Goal: Check status: Check status

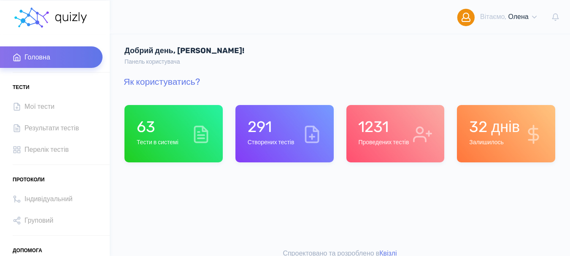
click at [387, 135] on h1 "1231" at bounding box center [383, 127] width 51 height 18
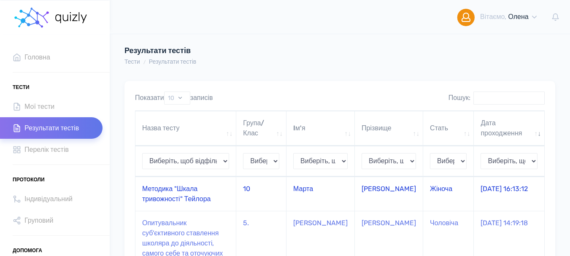
click at [178, 189] on td "Методика "Шкала тривожності" Тейлора" at bounding box center [185, 194] width 101 height 34
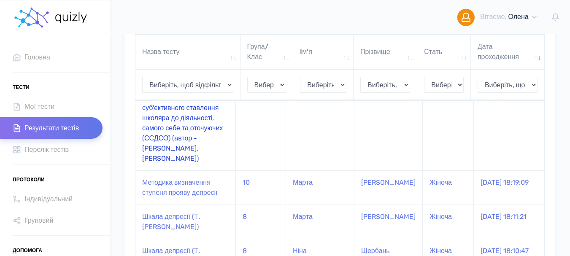
scroll to position [127, 0]
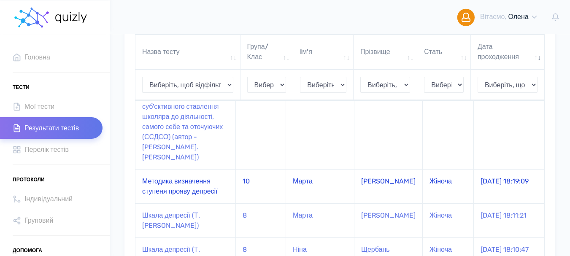
click at [179, 174] on td "Методика визначення ступеня прояву депресії" at bounding box center [185, 186] width 100 height 34
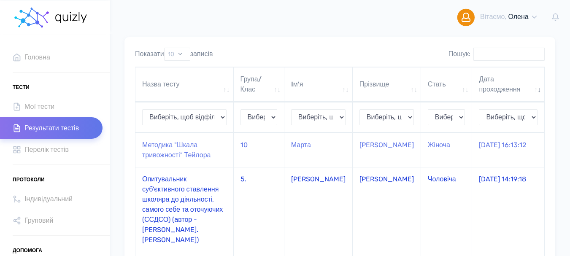
scroll to position [42, 0]
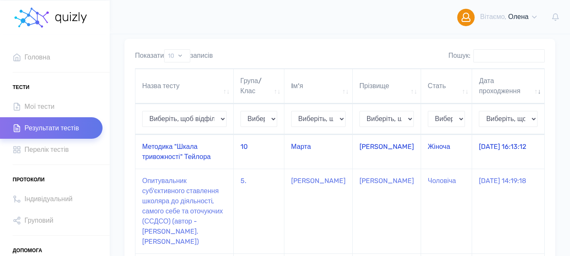
click at [170, 157] on td "Методика "Шкала тривожності" Тейлора" at bounding box center [184, 152] width 98 height 34
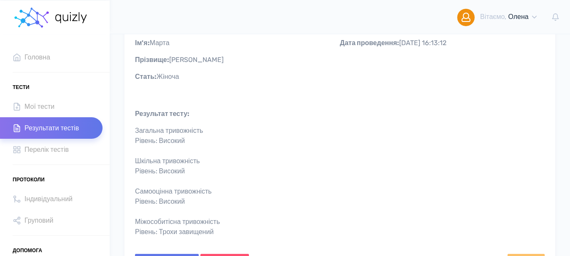
scroll to position [127, 0]
